Goal: Find specific page/section: Find specific page/section

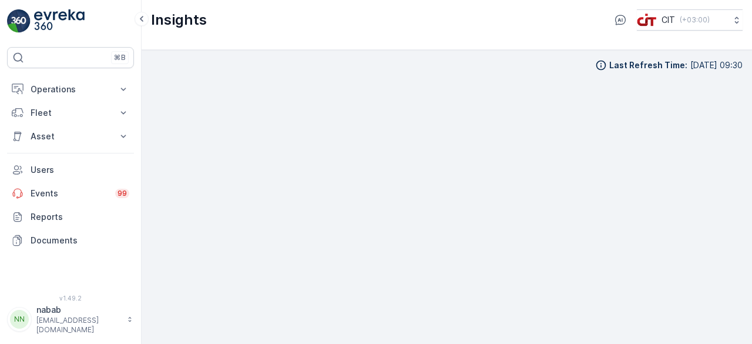
scroll to position [8, 0]
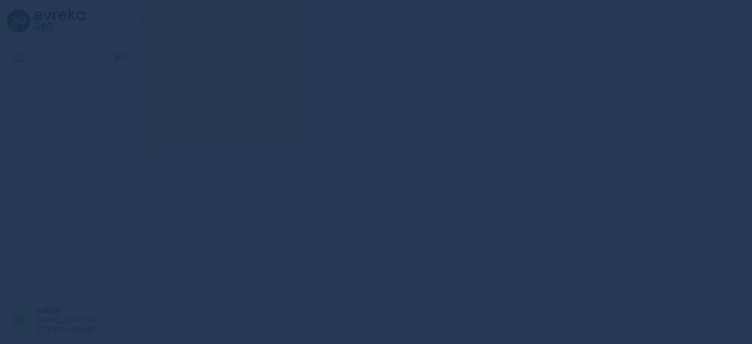
click at [454, 196] on div at bounding box center [376, 172] width 752 height 344
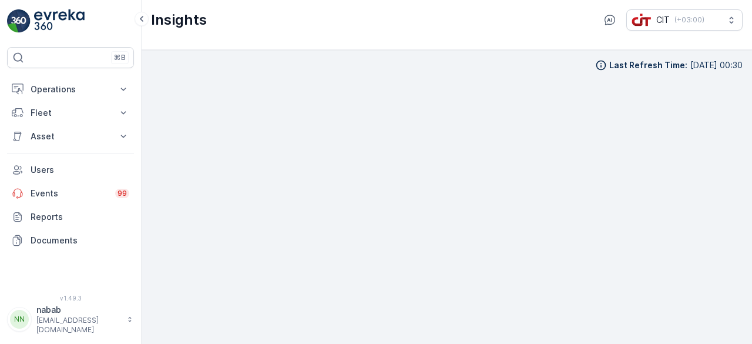
scroll to position [8, 0]
